Goal: Task Accomplishment & Management: Use online tool/utility

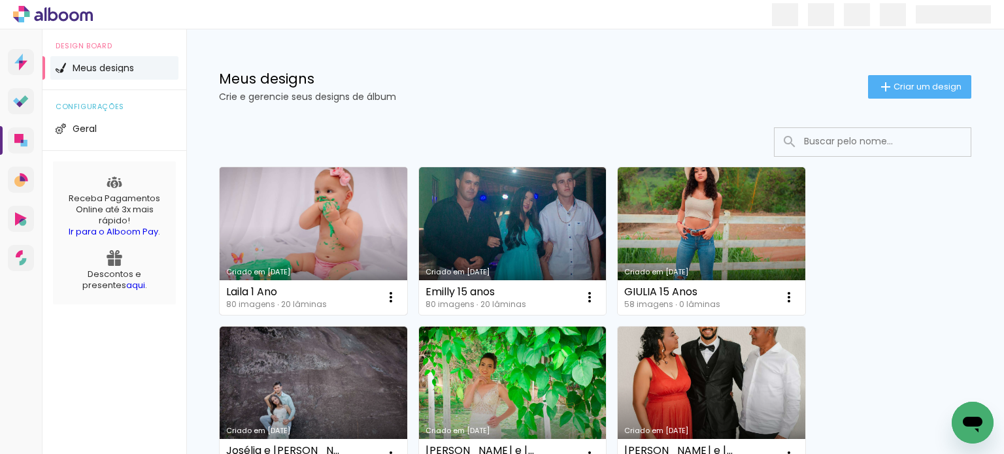
click at [308, 224] on link "Criado em [DATE]" at bounding box center [314, 241] width 188 height 148
